Goal: Communication & Community: Answer question/provide support

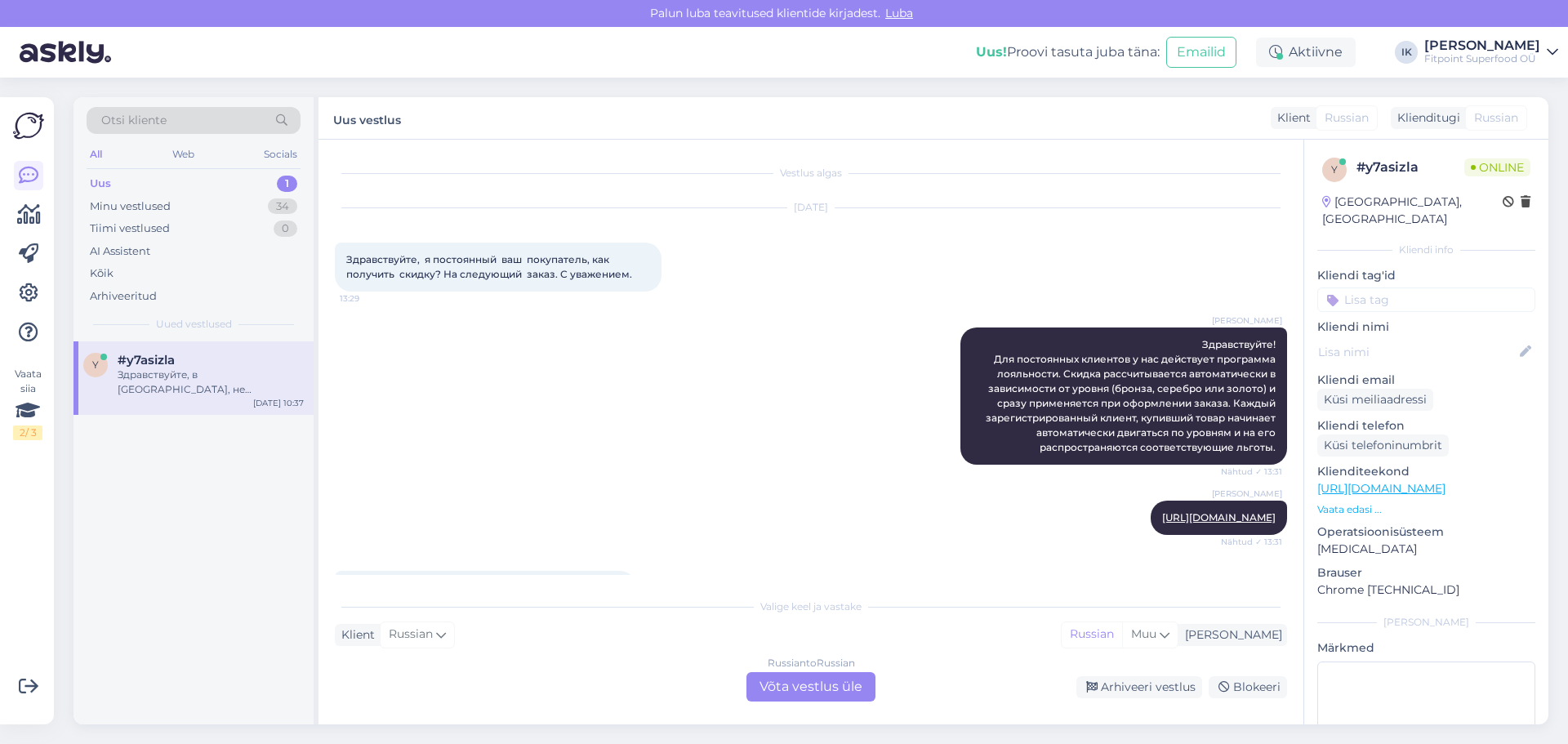
scroll to position [554, 0]
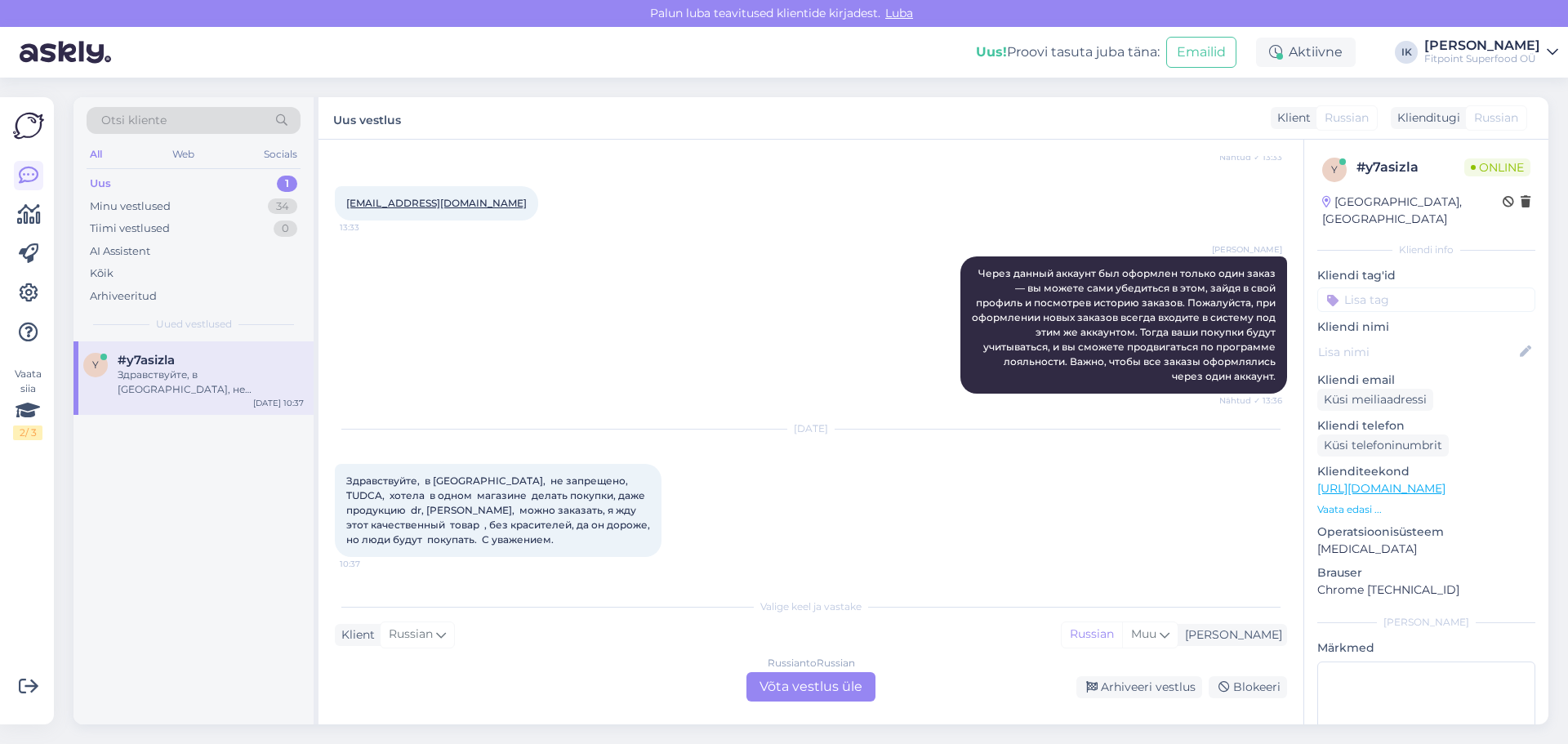
click at [811, 673] on div "Russian to Russian Võta vestlus üle" at bounding box center [810, 687] width 129 height 30
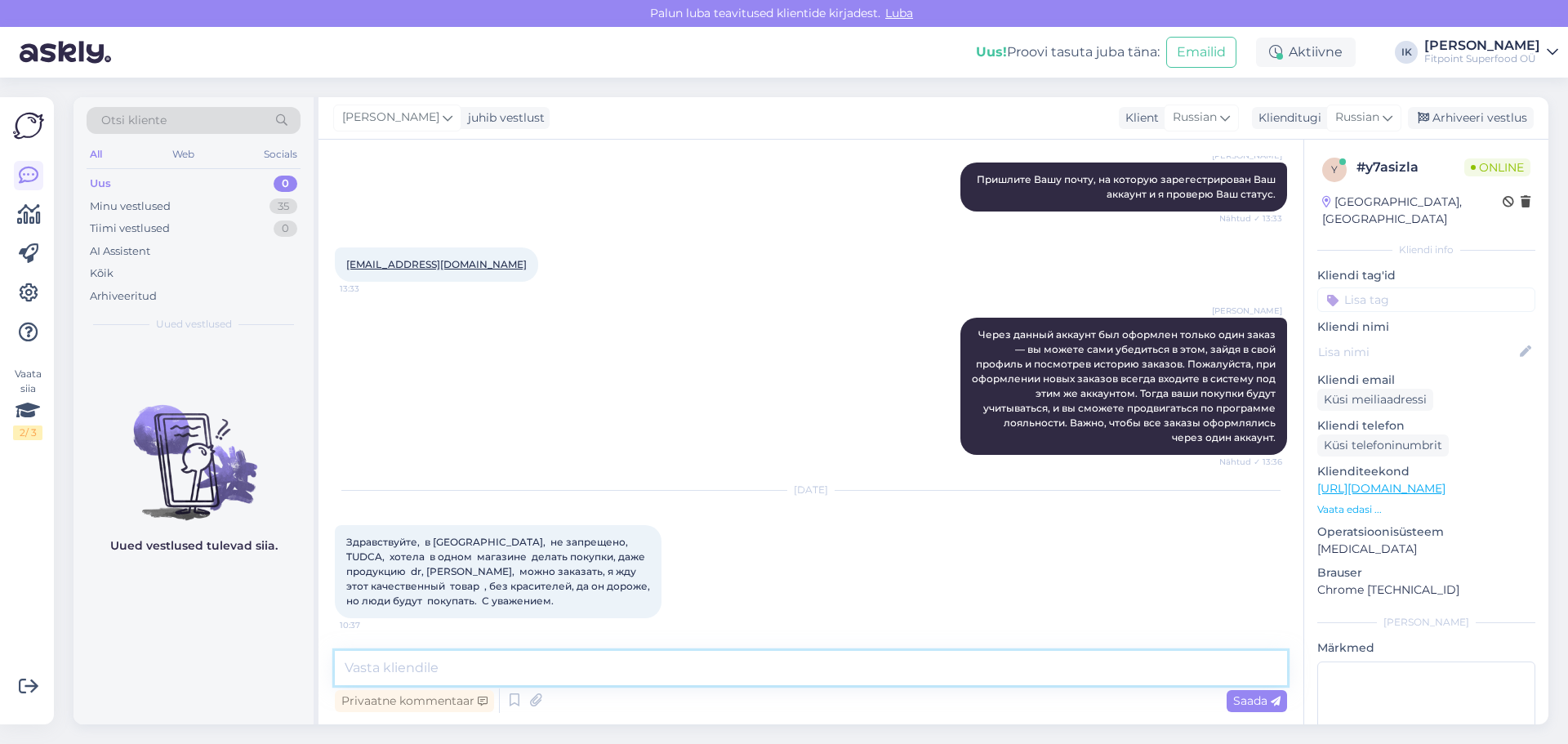
click at [684, 655] on textarea at bounding box center [811, 668] width 952 height 35
type textarea "Здравствуйте! Спасибо за информацию"
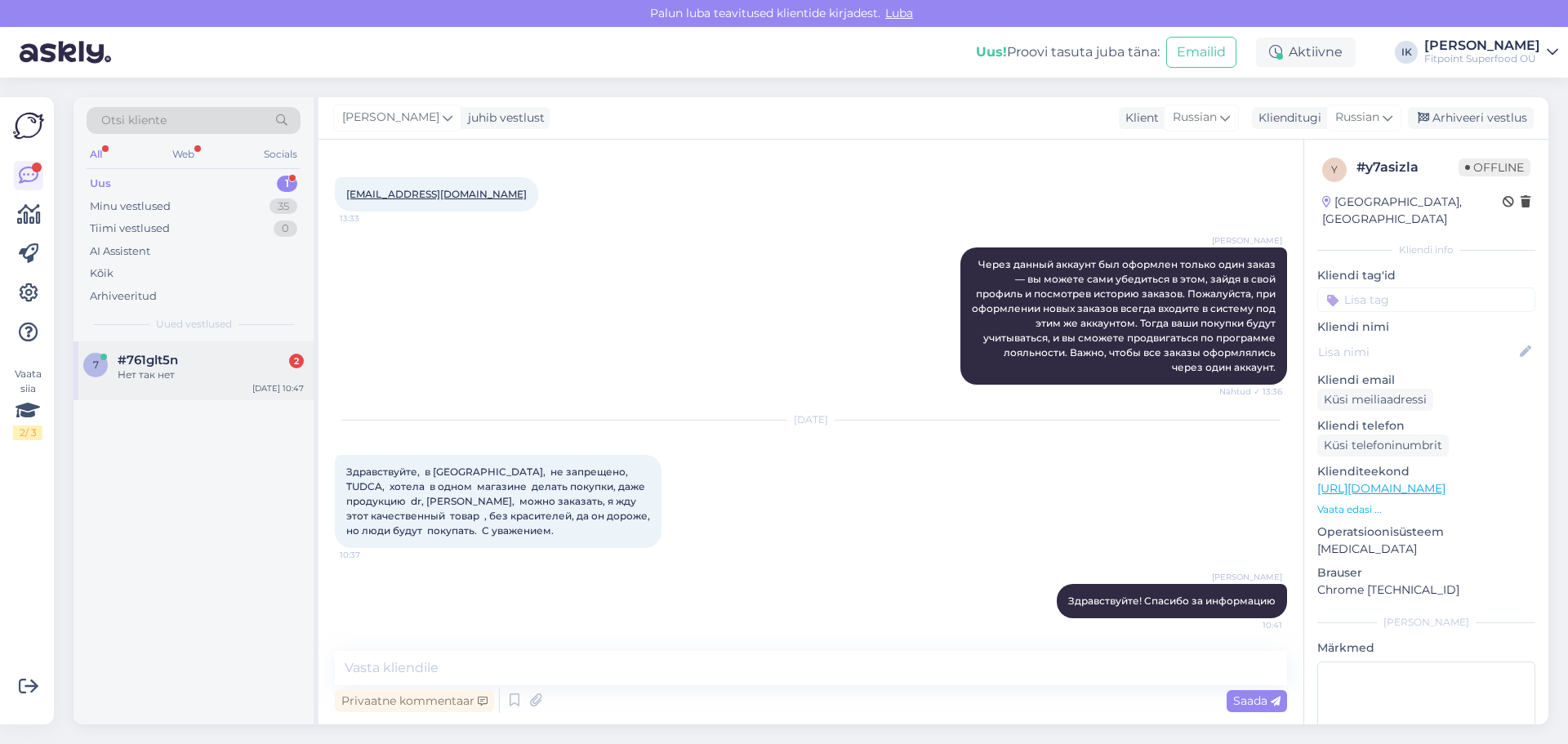
click at [131, 363] on span "#761glt5n" at bounding box center [147, 360] width 60 height 15
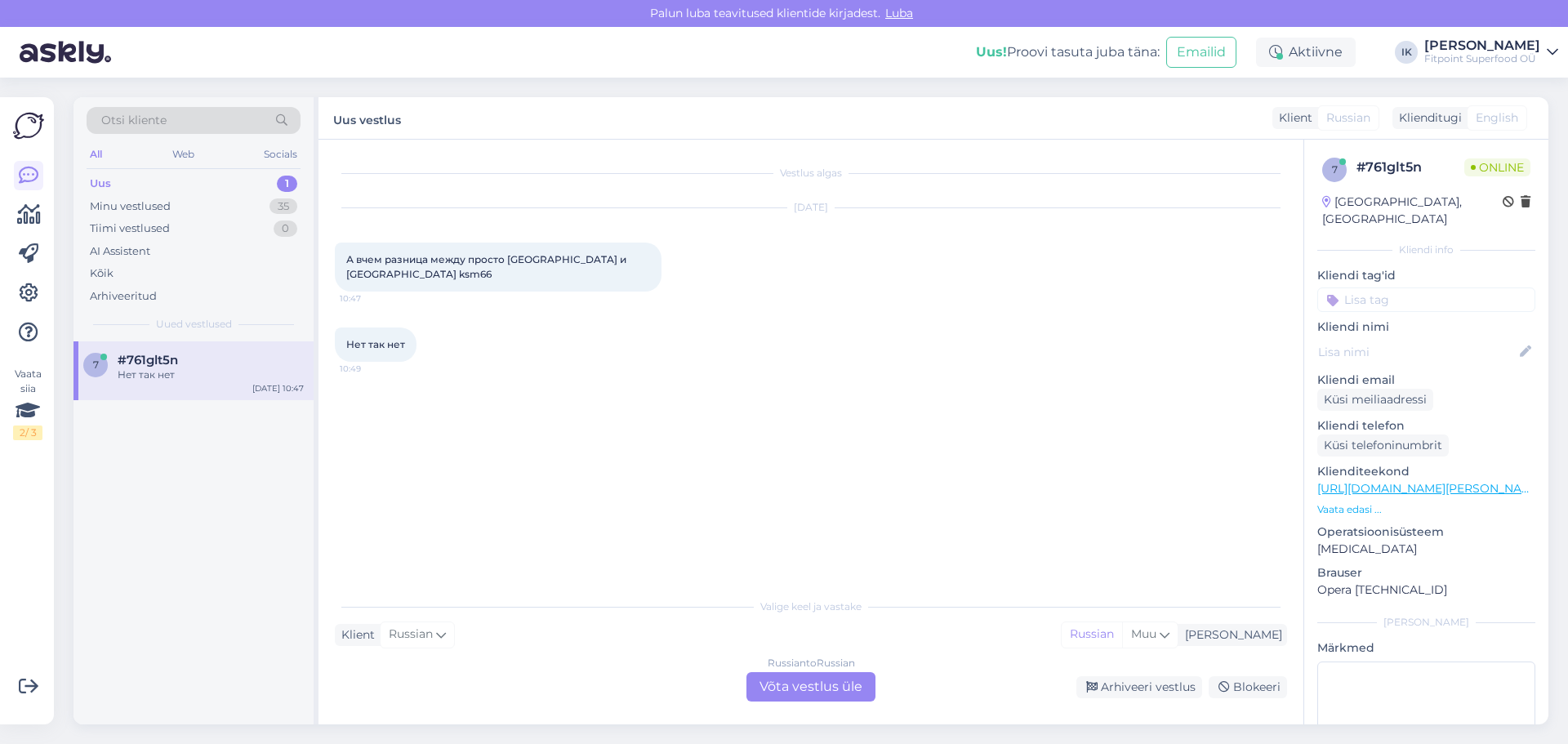
click at [834, 681] on div "Russian to Russian Võta vestlus üle" at bounding box center [810, 687] width 129 height 30
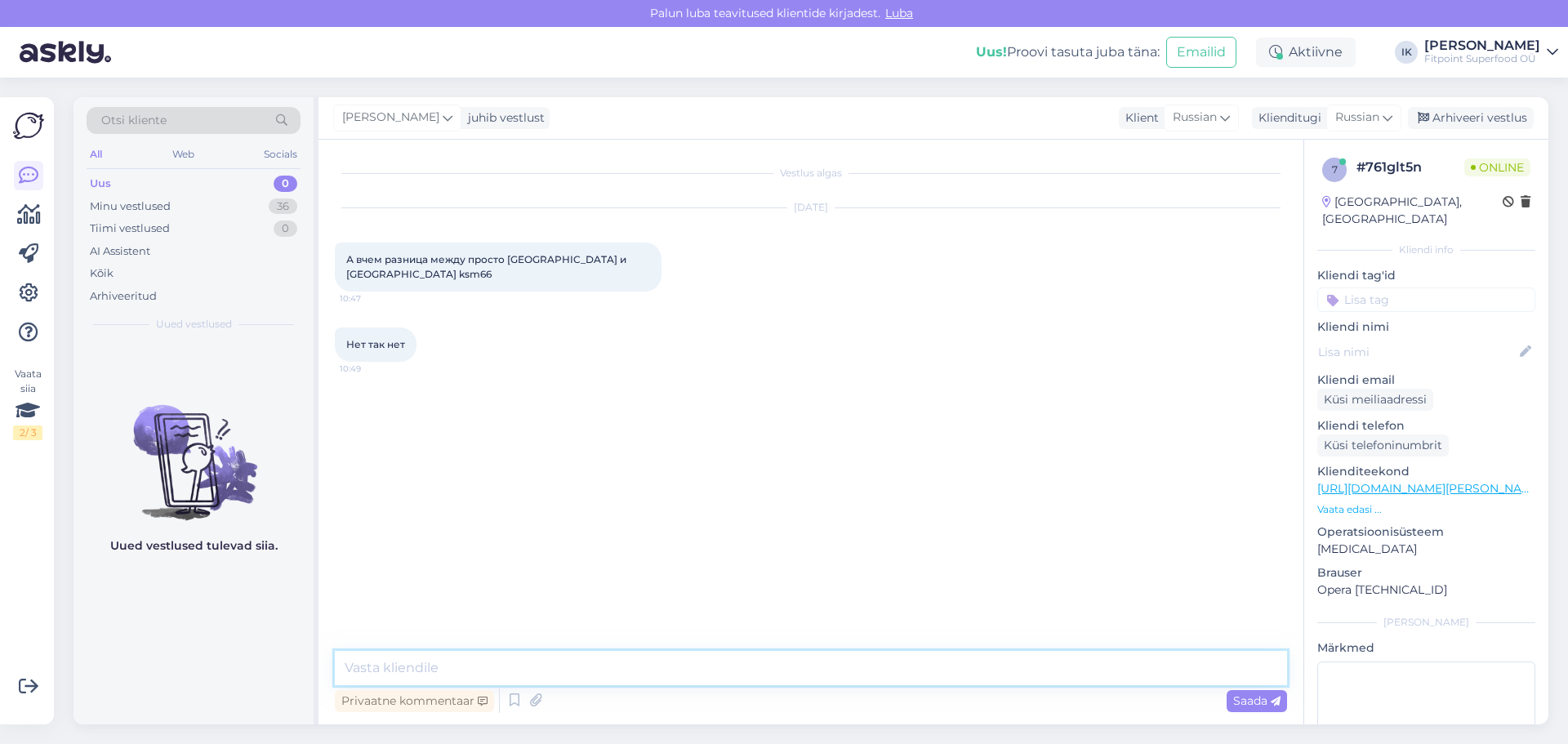
click at [540, 663] on textarea at bounding box center [811, 668] width 952 height 35
type textarea "Здравствуйте!"
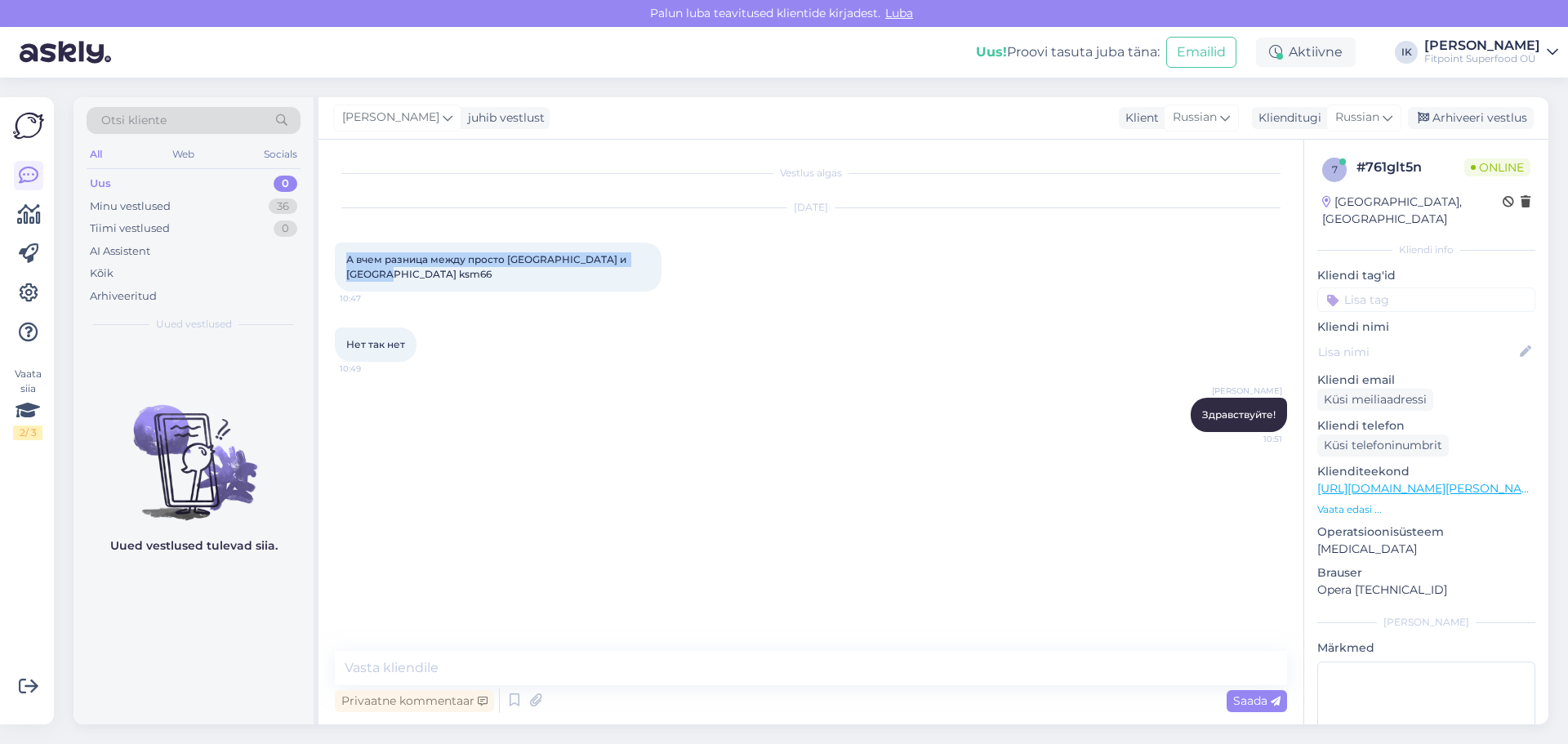
drag, startPoint x: 347, startPoint y: 256, endPoint x: 395, endPoint y: 273, distance: 50.9
click at [395, 273] on div "А вчем разница между просто [GEOGRAPHIC_DATA] и [GEOGRAPHIC_DATA] ksm66 10:47" at bounding box center [498, 266] width 327 height 49
copy span "А вчем разница между просто [GEOGRAPHIC_DATA] и [GEOGRAPHIC_DATA] ksm66"
click at [518, 658] on textarea at bounding box center [811, 668] width 952 height 35
paste textarea "Обычная ашваганда – может быть из корня и листьев, разное качество и концентрац…"
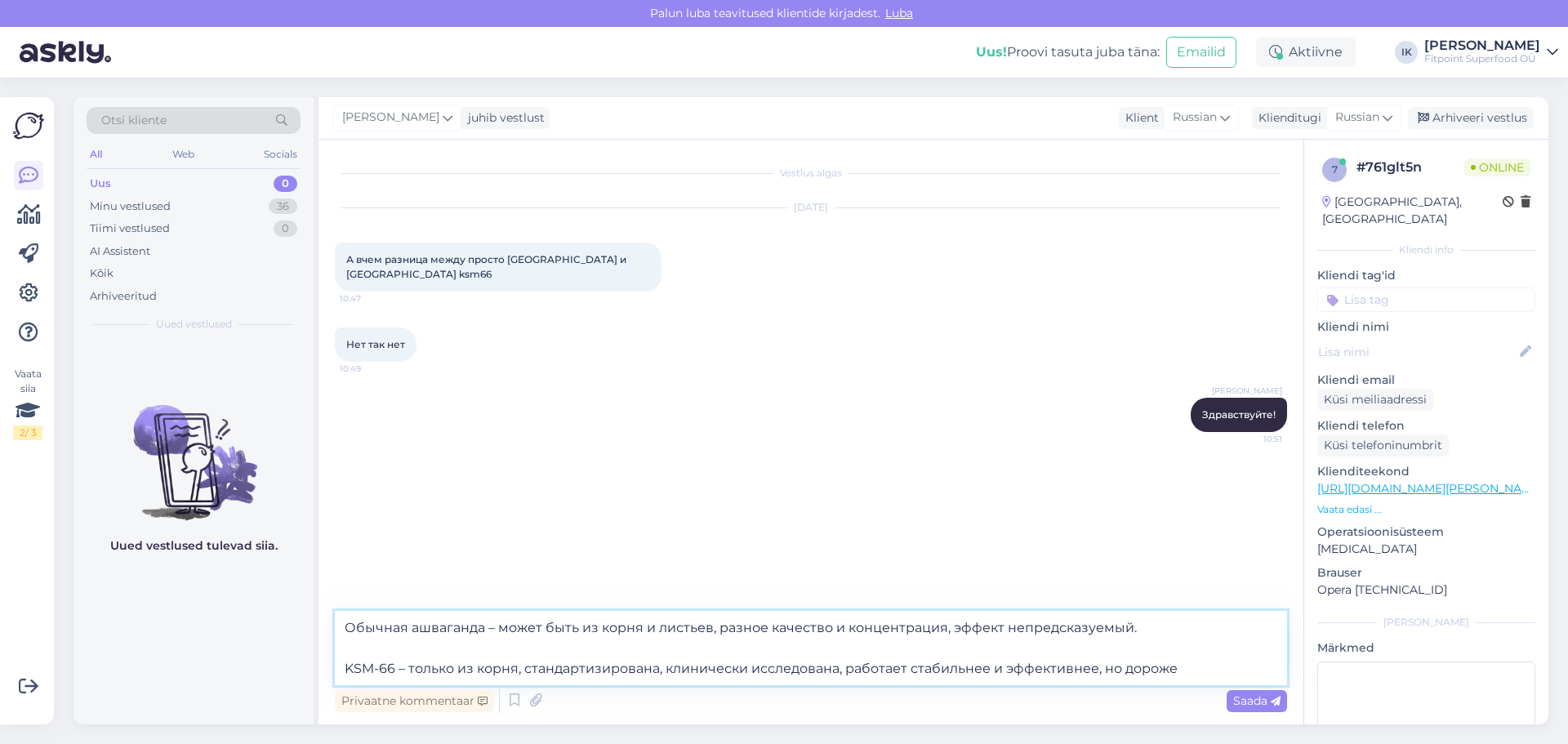
click at [343, 667] on textarea "Обычная ашваганда – может быть из корня и листьев, разное качество и концентрац…" at bounding box center [811, 648] width 952 height 74
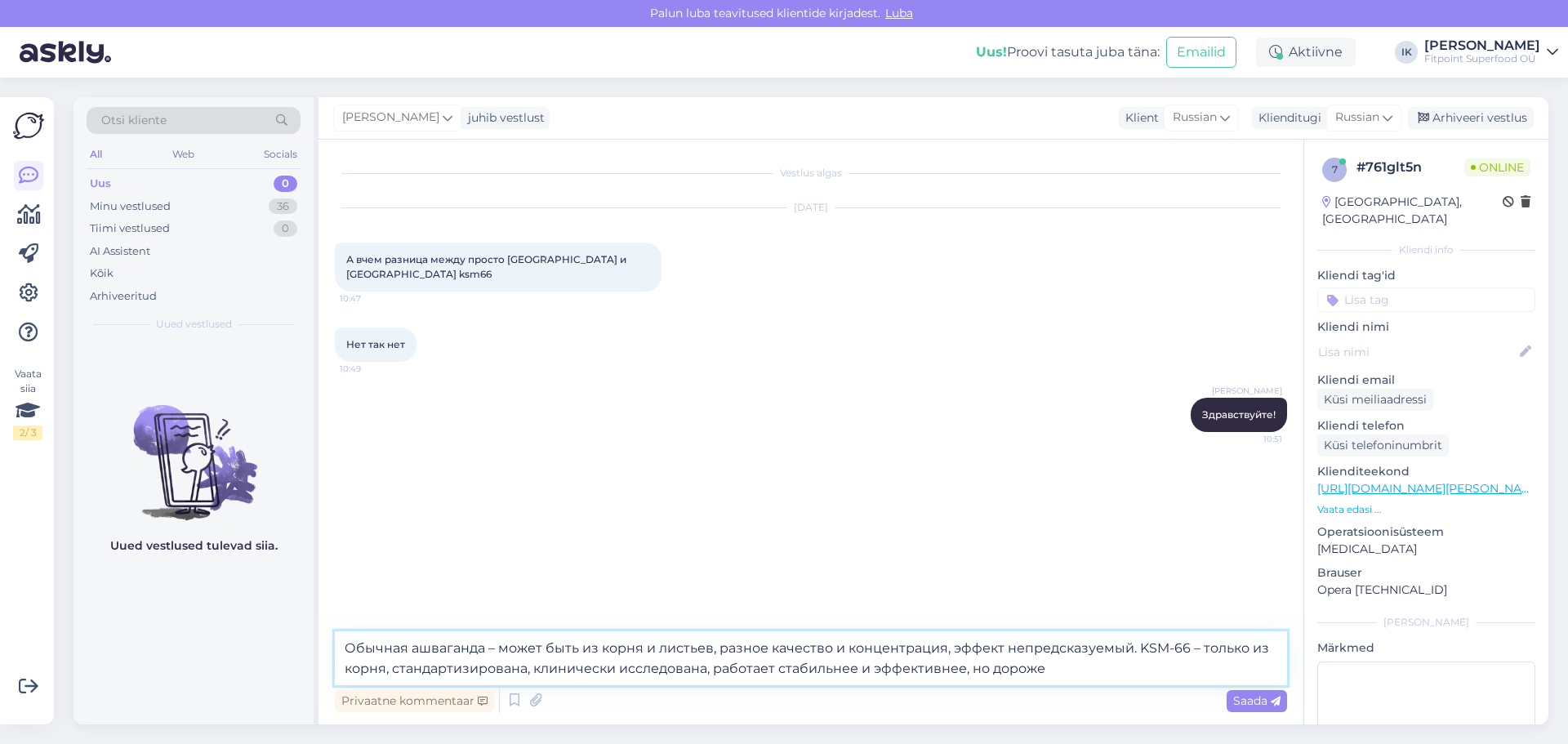
drag, startPoint x: 965, startPoint y: 673, endPoint x: 1090, endPoint y: 677, distance: 125.1
click at [1090, 677] on textarea "Обычная ашваганда – может быть из корня и листьев, разное качество и концентрац…" at bounding box center [811, 657] width 952 height 54
drag, startPoint x: 1125, startPoint y: 648, endPoint x: 1002, endPoint y: 645, distance: 123.0
click at [1002, 645] on textarea "Обычная ашваганда – может быть из корня и листьев, разное качество и концентрац…" at bounding box center [811, 657] width 952 height 54
type textarea "Обычная ашваганда – может быть из корня и листьев, разное качество и концентрац…"
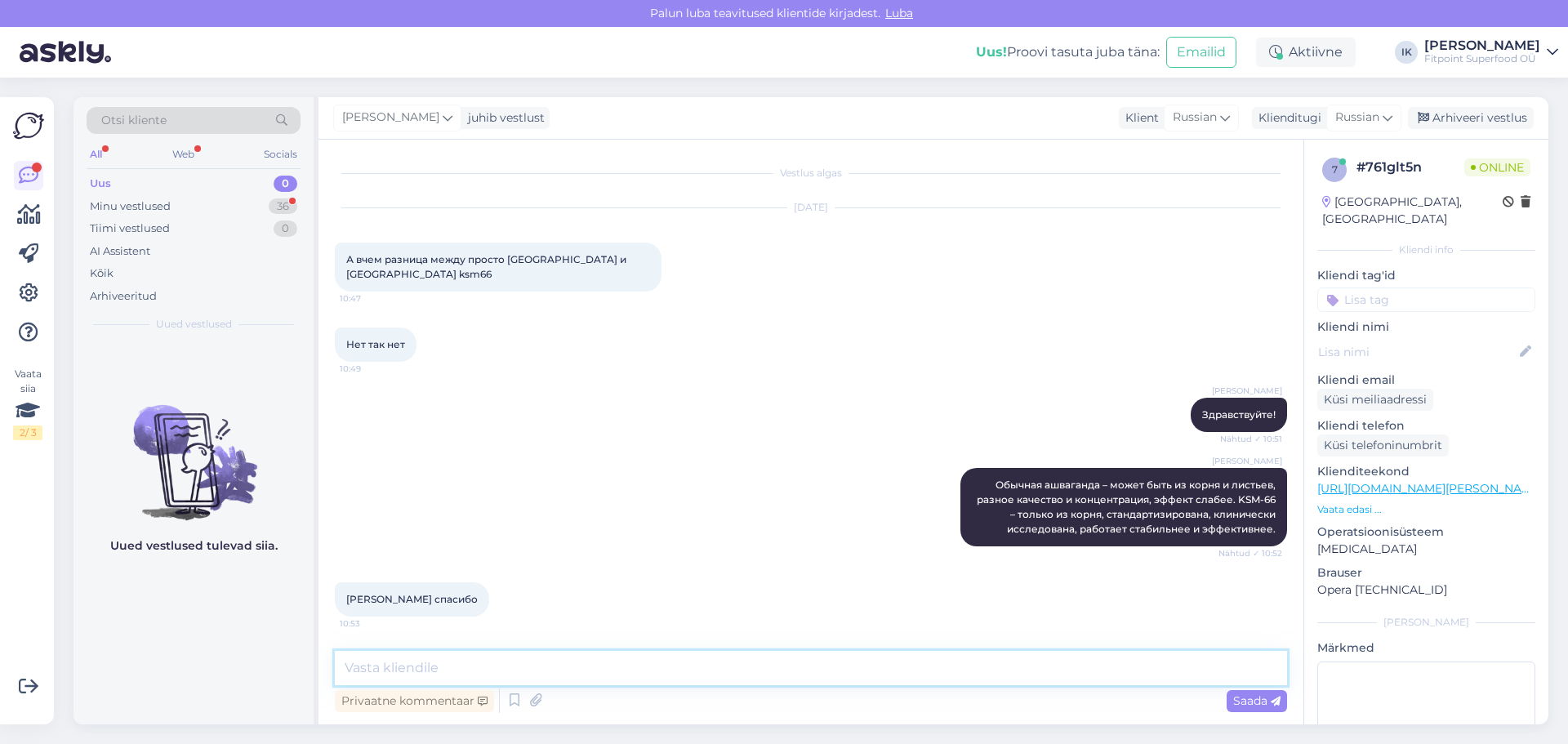
click at [464, 666] on textarea at bounding box center [811, 668] width 952 height 35
type textarea "Всегда пожалуйста!"
